Goal: Information Seeking & Learning: Learn about a topic

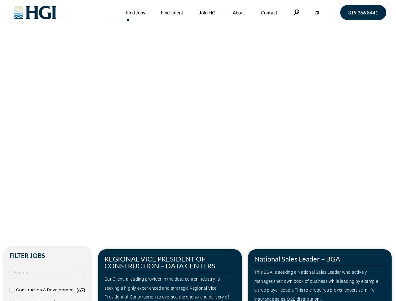
click at [198, 150] on div "Make Your Next Move Home » Jobs" at bounding box center [197, 132] width 357 height 265
click at [295, 12] on link at bounding box center [296, 12] width 6 height 6
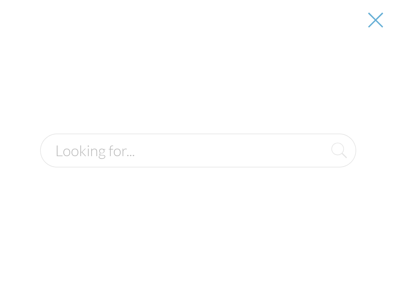
click at [170, 275] on div "Our Client, a leading provider in the data center industry, is seeking a highly…" at bounding box center [169, 292] width 131 height 36
click at [320, 167] on form at bounding box center [198, 150] width 316 height 34
